Goal: Task Accomplishment & Management: Manage account settings

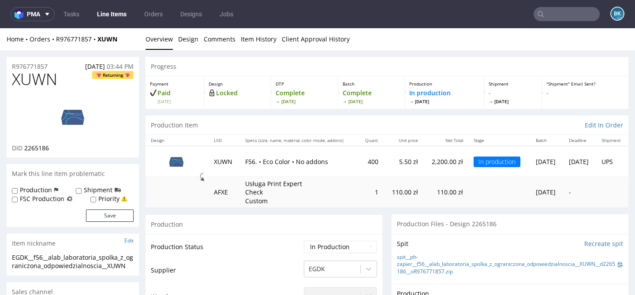
scroll to position [334, 0]
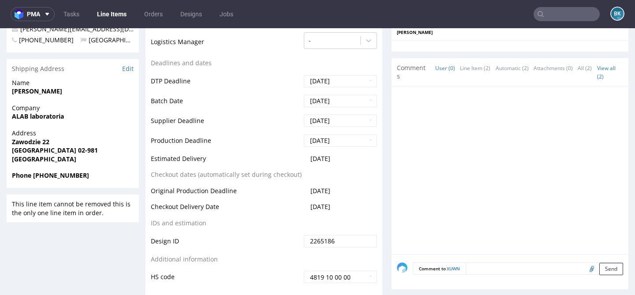
click at [555, 16] on input "text" at bounding box center [566, 14] width 66 height 14
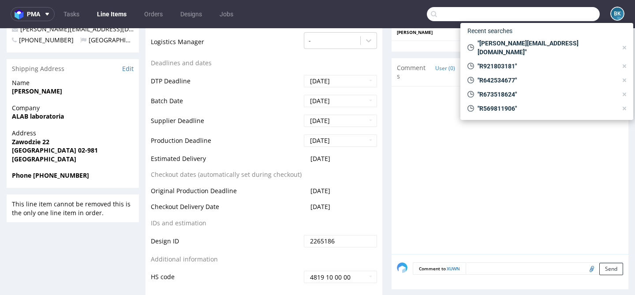
paste input "R120838566"
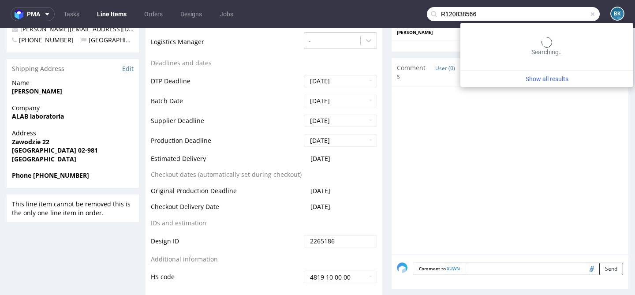
type input "R120838566"
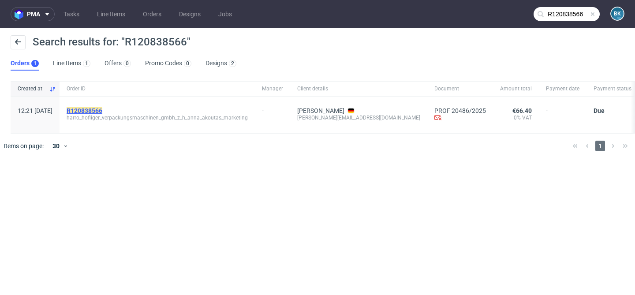
click at [102, 108] on mark "R120838566" at bounding box center [85, 110] width 36 height 7
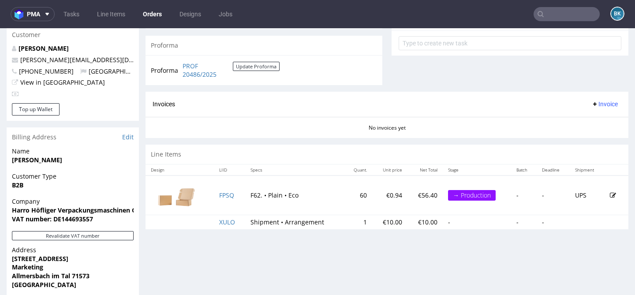
scroll to position [328, 0]
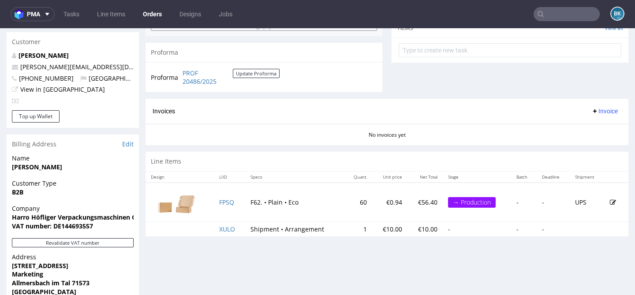
scroll to position [293, 0]
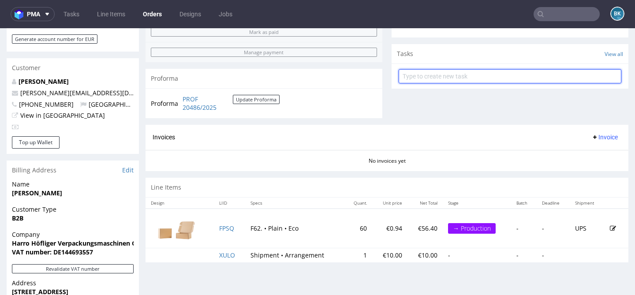
click at [434, 83] on input "text" at bounding box center [509, 76] width 223 height 14
type input "P"
